Goal: Information Seeking & Learning: Learn about a topic

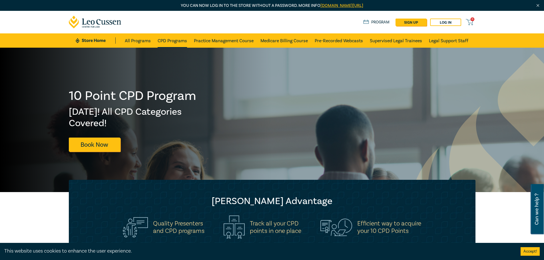
drag, startPoint x: 0, startPoint y: 0, endPoint x: 173, endPoint y: 45, distance: 178.7
click at [173, 45] on link "CPD Programs" at bounding box center [172, 40] width 29 height 14
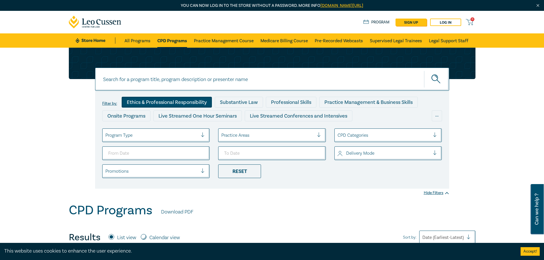
click at [183, 100] on div "Ethics & Professional Responsibility" at bounding box center [167, 102] width 90 height 11
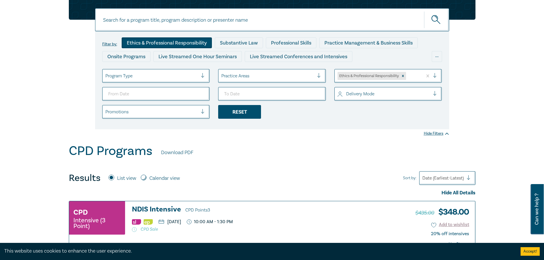
scroll to position [114, 0]
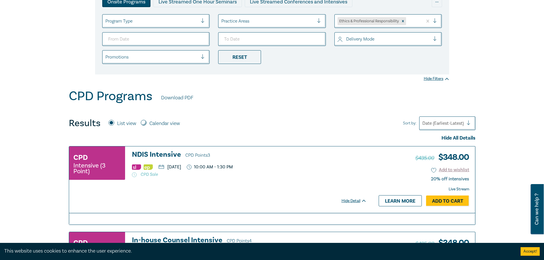
drag, startPoint x: 40, startPoint y: 96, endPoint x: 144, endPoint y: 5, distance: 137.9
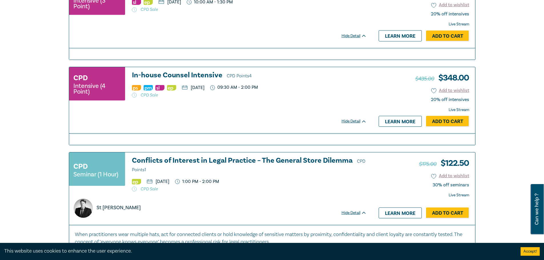
scroll to position [285, 0]
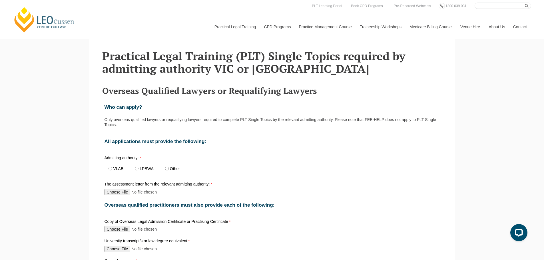
click at [105, 172] on span "VLAB" at bounding box center [117, 168] width 27 height 13
click at [109, 170] on input "VLAB" at bounding box center [110, 169] width 4 height 4
radio input "true"
drag, startPoint x: 223, startPoint y: 119, endPoint x: 254, endPoint y: 122, distance: 31.3
click at [244, 119] on p "Only overseas qualified lawyers or requalifying lawyers required to complete PL…" at bounding box center [271, 122] width 335 height 10
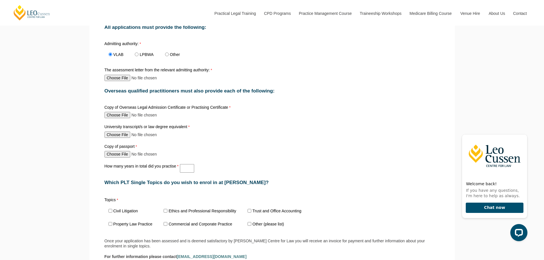
scroll to position [143, 0]
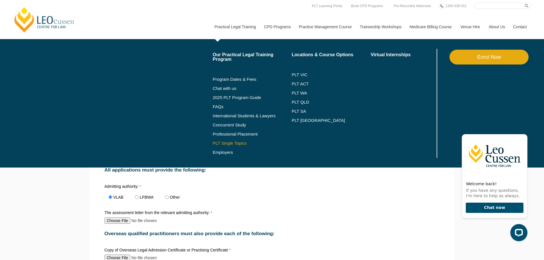
click at [236, 144] on link "PLT Single Topics" at bounding box center [252, 143] width 79 height 5
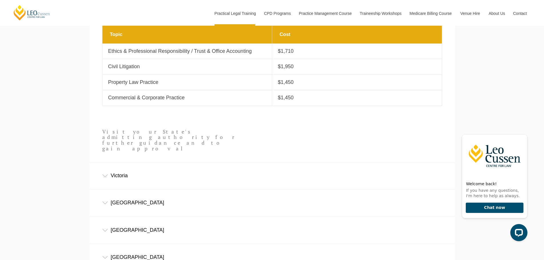
scroll to position [314, 0]
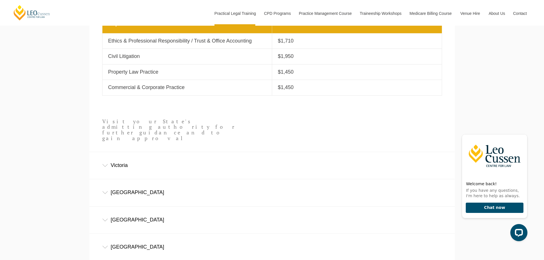
click at [246, 152] on div "Victoria" at bounding box center [271, 165] width 365 height 27
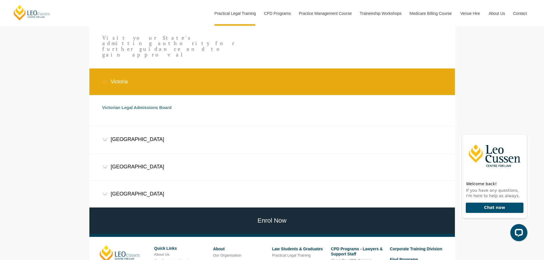
scroll to position [400, 0]
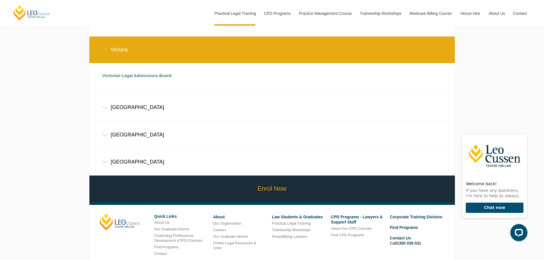
scroll to position [471, 0]
